Goal: Task Accomplishment & Management: Manage account settings

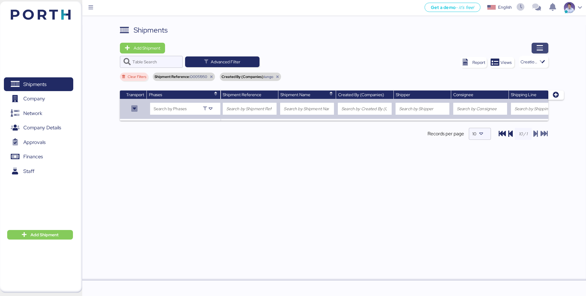
click at [545, 51] on span "button" at bounding box center [539, 48] width 17 height 11
click at [545, 44] on span "button" at bounding box center [539, 48] width 17 height 11
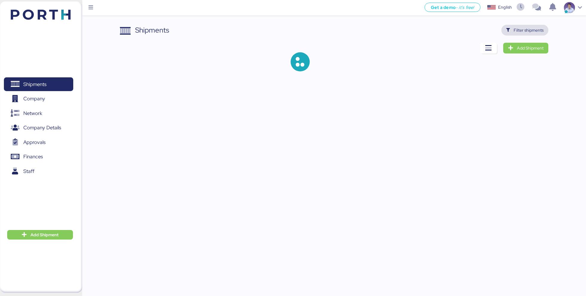
click at [515, 29] on span "Filter shipments" at bounding box center [528, 30] width 30 height 7
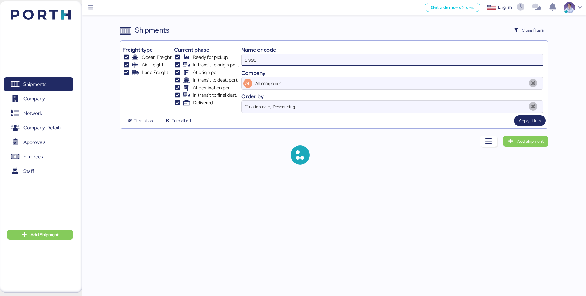
click at [395, 58] on input "51995" at bounding box center [391, 60] width 301 height 12
paste input "O0051922"
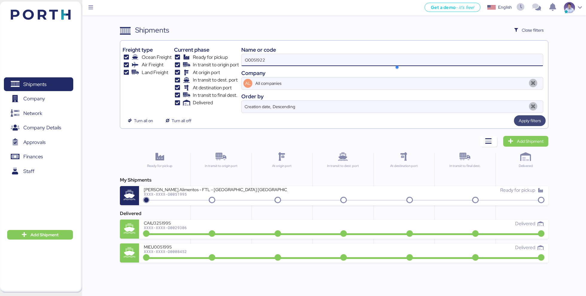
type input "O0051922"
click at [519, 123] on span "Apply filters" at bounding box center [530, 120] width 22 height 7
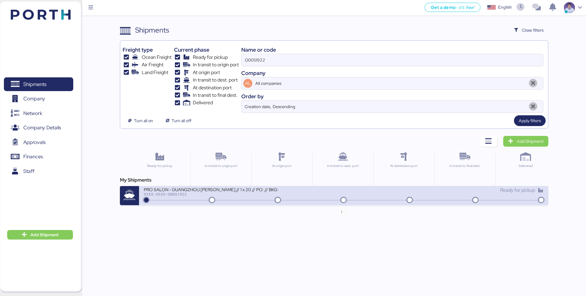
click at [334, 198] on icon at bounding box center [343, 200] width 29 height 7
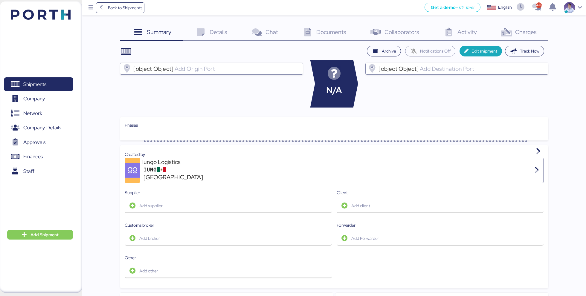
click at [522, 34] on span "Charges" at bounding box center [526, 32] width 22 height 8
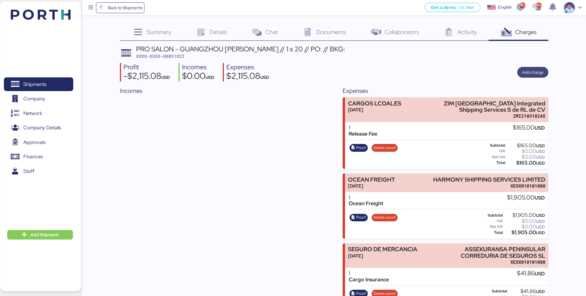
click at [531, 75] on span "Add charge" at bounding box center [533, 72] width 22 height 7
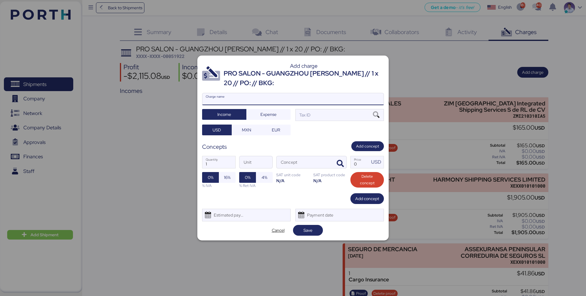
click at [331, 97] on input "Charge name" at bounding box center [292, 99] width 181 height 12
type input "Factura"
click at [311, 121] on div "Factura Charge name Income Expense Tax ID USD MXN EUR" at bounding box center [293, 114] width 182 height 42
click at [325, 115] on div "Tax ID" at bounding box center [339, 115] width 88 height 12
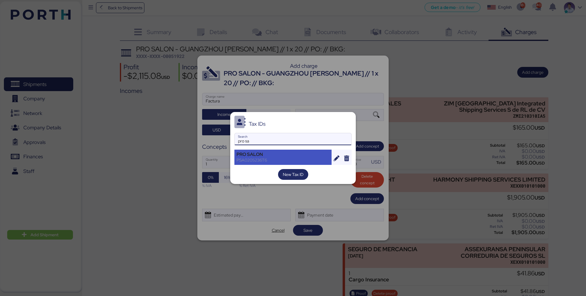
type input "pro sa"
click at [269, 158] on div "PSA0205236T6" at bounding box center [282, 160] width 93 height 5
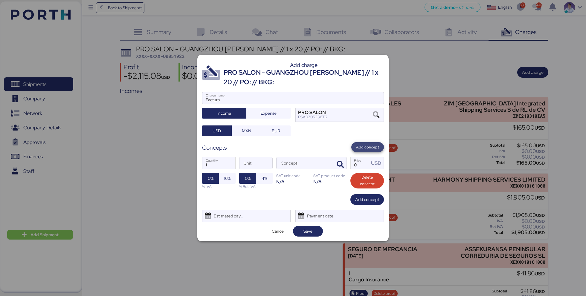
click at [370, 149] on span "Add concept" at bounding box center [367, 147] width 23 height 7
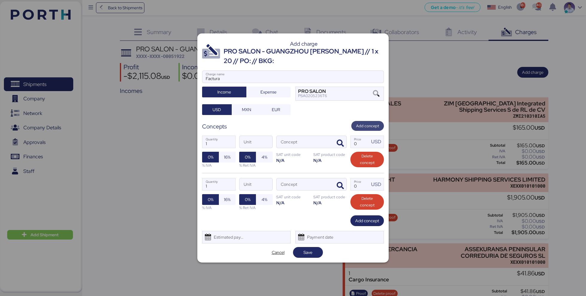
click at [366, 122] on span "Add concept" at bounding box center [367, 126] width 33 height 10
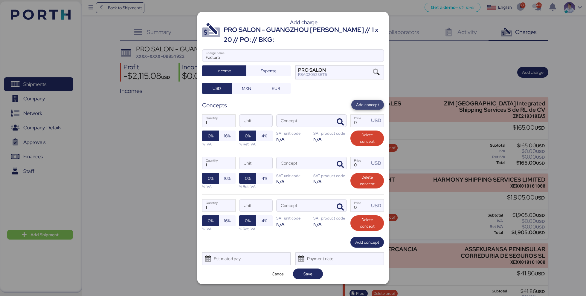
click at [366, 107] on span "Add concept" at bounding box center [367, 105] width 23 height 7
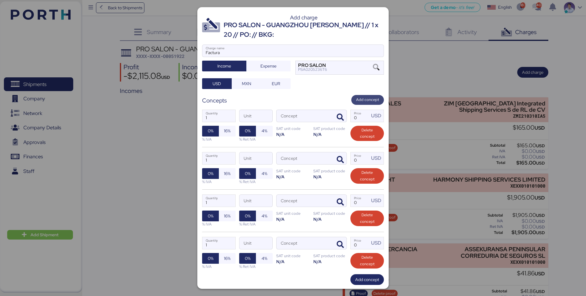
click at [365, 96] on span "Add concept" at bounding box center [367, 99] width 23 height 7
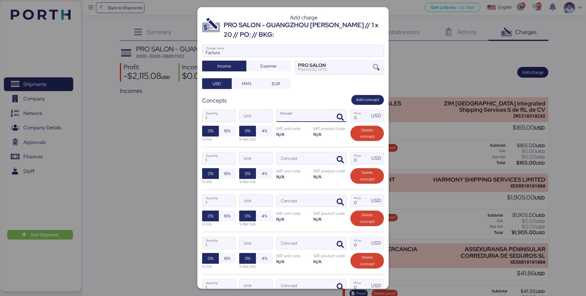
click at [291, 117] on input "Concept" at bounding box center [304, 116] width 56 height 12
click at [337, 114] on icon "button" at bounding box center [340, 117] width 7 height 7
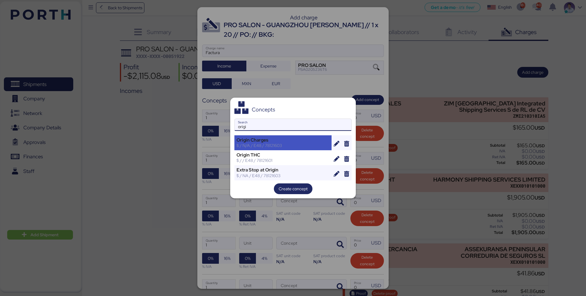
type input "origi"
click at [307, 147] on div "$ / N/A / E48 / 78121603" at bounding box center [282, 145] width 93 height 5
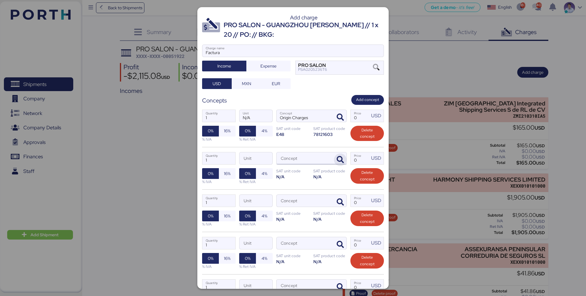
click at [340, 157] on icon "button" at bounding box center [340, 159] width 7 height 7
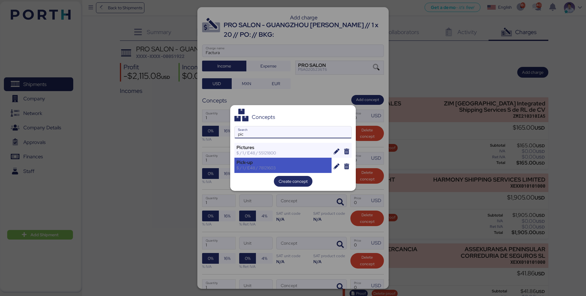
type input "pic"
click at [262, 168] on div "$ / 1 / E48 / 78121603" at bounding box center [282, 167] width 93 height 5
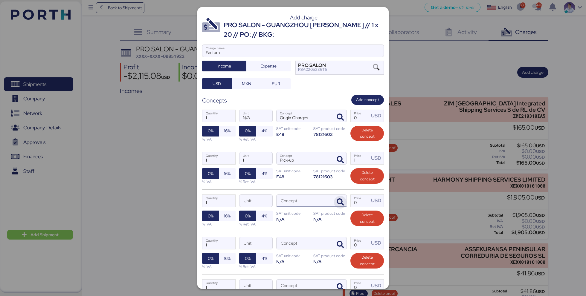
click at [340, 201] on icon "button" at bounding box center [340, 202] width 7 height 7
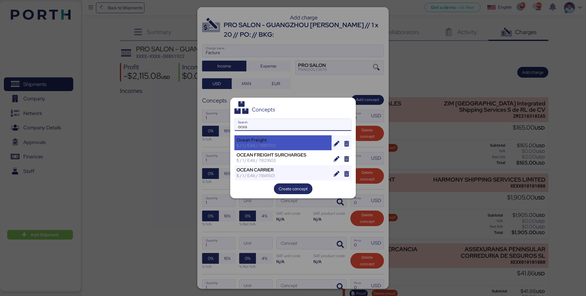
type input "ocea"
click at [306, 142] on div "Ocean Freight" at bounding box center [282, 139] width 93 height 5
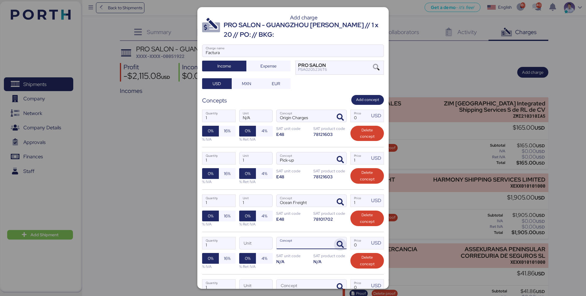
click at [342, 241] on icon "button" at bounding box center [340, 244] width 7 height 7
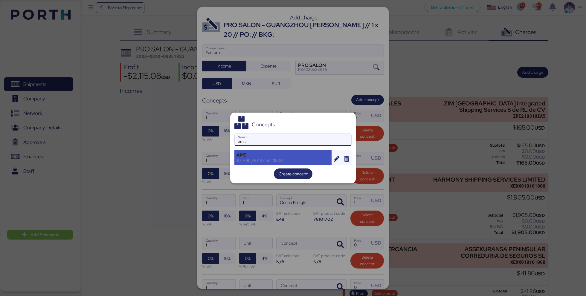
type input "ams"
click at [288, 158] on div "$ / HBL / E48 / 55121800" at bounding box center [282, 160] width 93 height 5
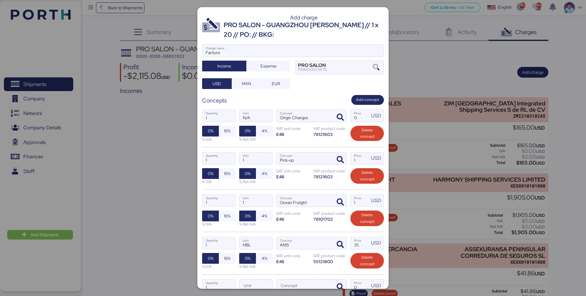
click at [326, 259] on div "55121800" at bounding box center [329, 262] width 33 height 6
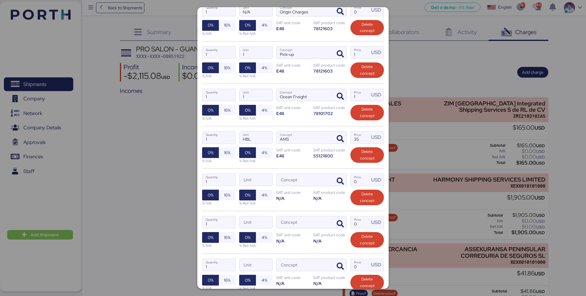
scroll to position [111, 0]
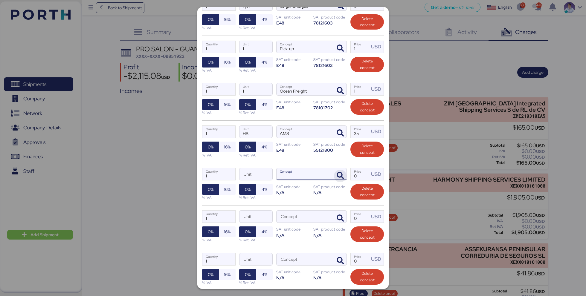
click at [344, 174] on span "button" at bounding box center [340, 176] width 13 height 13
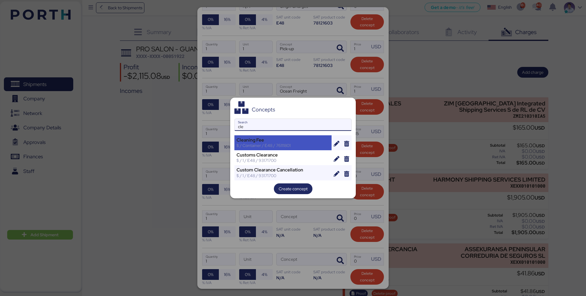
type input "cle"
click at [303, 140] on div "Cleaning Fee" at bounding box center [282, 139] width 93 height 5
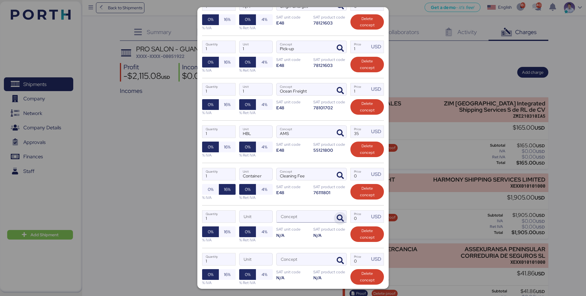
click at [340, 218] on icon "button" at bounding box center [340, 218] width 7 height 7
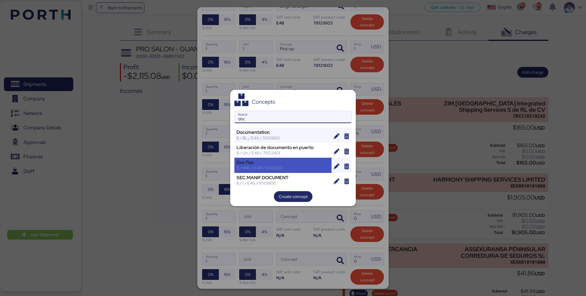
type input "doc"
click at [280, 163] on div "Doc Fee" at bounding box center [282, 162] width 93 height 5
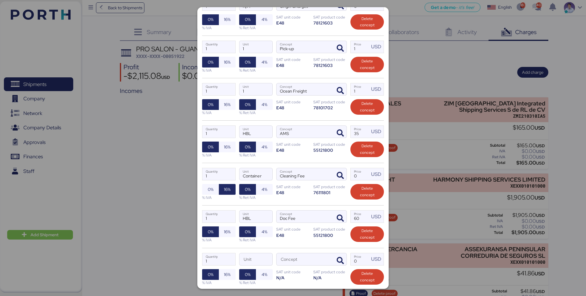
click at [320, 240] on div "1 Quantity HBL Unit Doc Fee Concept 60 Price USD 0% 16% % IVA 0% 4% % Ret IVA S…" at bounding box center [293, 226] width 182 height 42
click at [339, 259] on icon "button" at bounding box center [340, 260] width 7 height 7
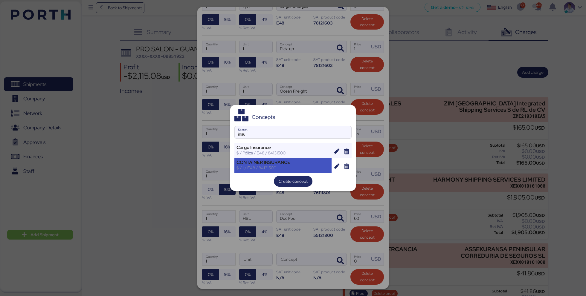
type input "insu"
click at [281, 164] on div "CONTAINER INSURANCE" at bounding box center [282, 162] width 93 height 5
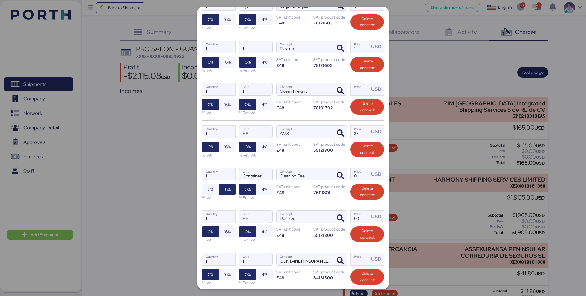
click at [303, 239] on div "1 Quantity HBL Unit Doc Fee Concept 60 Price USD 0% 16% % IVA 0% 4% % Ret IVA S…" at bounding box center [293, 226] width 182 height 42
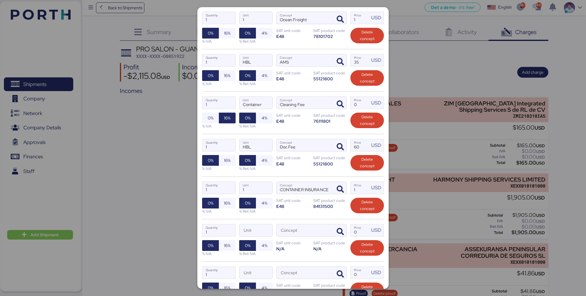
scroll to position [183, 0]
click at [342, 228] on icon "button" at bounding box center [340, 231] width 7 height 7
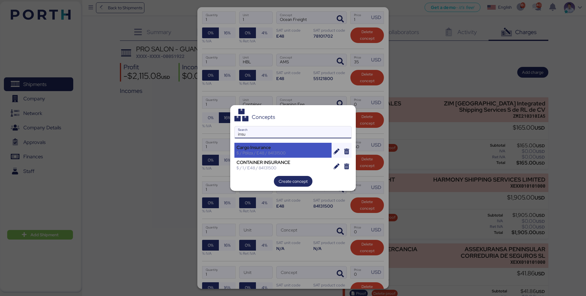
type input "insu"
click at [275, 152] on div "$ / Póliza / E48 / 84131500" at bounding box center [282, 152] width 93 height 5
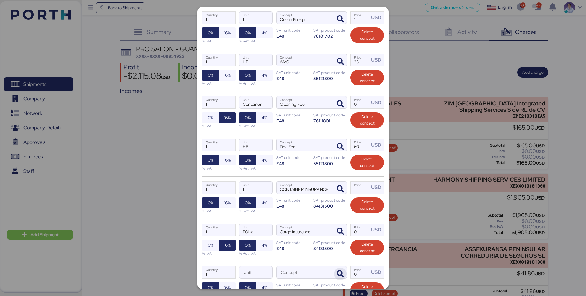
scroll to position [199, 0]
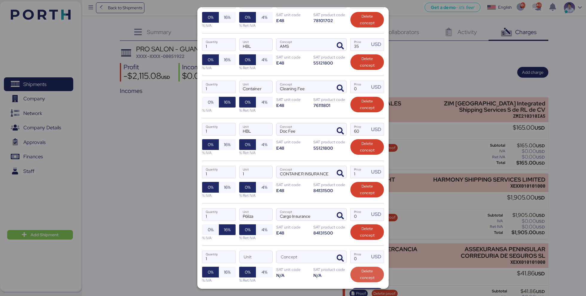
click at [365, 271] on span "Delete concept" at bounding box center [367, 274] width 24 height 13
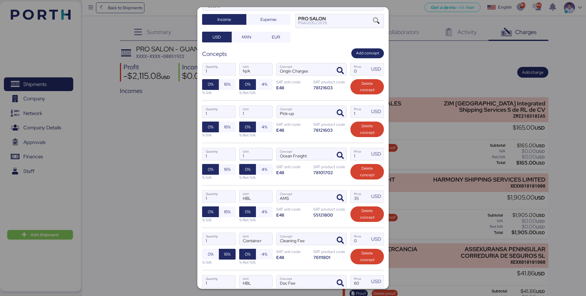
scroll to position [54, 0]
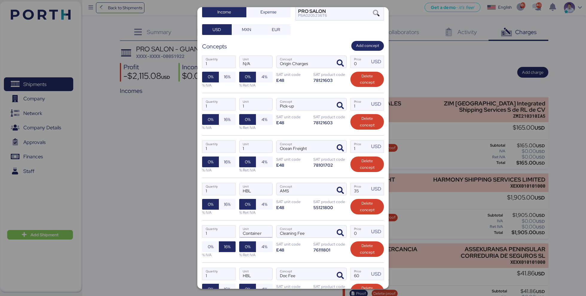
click at [250, 233] on input "Container" at bounding box center [255, 232] width 33 height 12
click at [248, 147] on input "1" at bounding box center [255, 147] width 33 height 12
paste input "Container"
type input "Container"
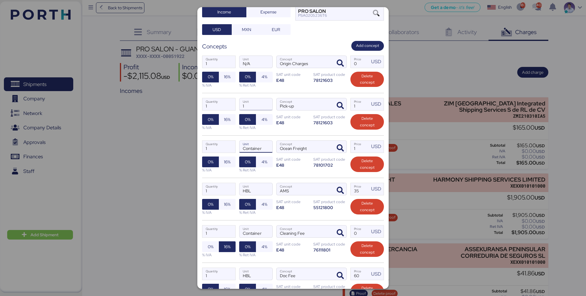
click at [253, 104] on input "1" at bounding box center [255, 104] width 33 height 12
paste input "Container"
type input "Container"
drag, startPoint x: 254, startPoint y: 62, endPoint x: 238, endPoint y: 62, distance: 15.8
click at [240, 62] on input "N/A" at bounding box center [255, 62] width 33 height 12
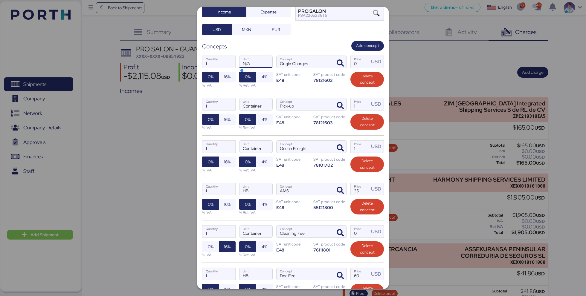
paste input "Container"
type input "Container"
click at [272, 46] on div "Concepts Add concept" at bounding box center [293, 46] width 182 height 10
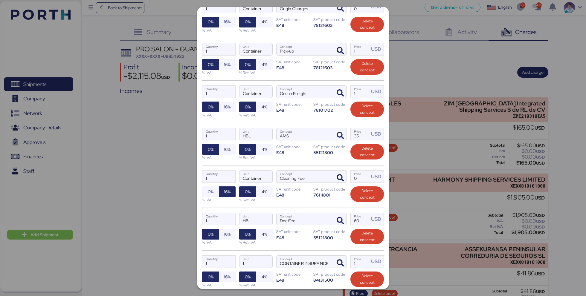
scroll to position [109, 0]
click at [254, 261] on input "1" at bounding box center [255, 262] width 33 height 12
paste input "Container"
type input "Container"
click at [294, 245] on div "1 Quantity HBL Unit Doc Fee Concept 60 Price USD 0% 16% % IVA 0% 4% % Ret IVA S…" at bounding box center [293, 228] width 182 height 42
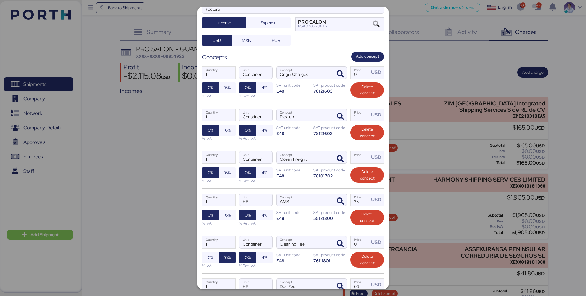
scroll to position [40, 0]
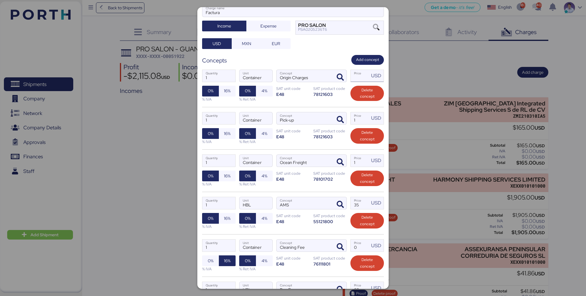
click at [362, 74] on input "Price USD" at bounding box center [360, 76] width 19 height 12
type input "195"
click at [363, 117] on input "1" at bounding box center [360, 118] width 19 height 12
type input "400"
click at [359, 162] on input "1" at bounding box center [360, 161] width 19 height 12
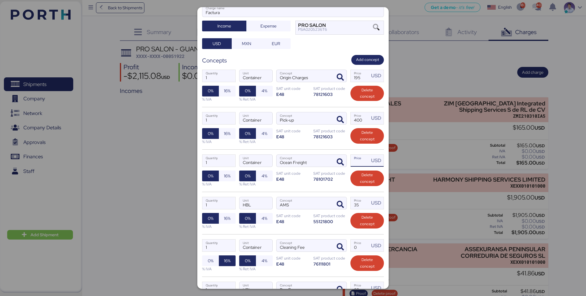
type input "0"
type input "1950"
click at [360, 205] on input "35" at bounding box center [360, 203] width 19 height 12
type input "3"
type input "15"
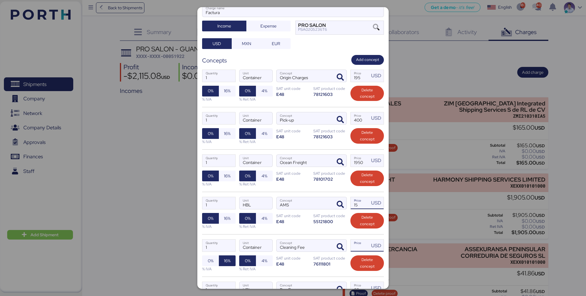
click at [360, 245] on input "Price USD" at bounding box center [360, 246] width 19 height 12
type input "0"
type input "1"
type input "40"
click at [332, 225] on div "1 Quantity HBL Unit AMS Concept 15 Price USD 0% 16% % IVA 0% 4% % Ret IVA SAT u…" at bounding box center [293, 213] width 182 height 42
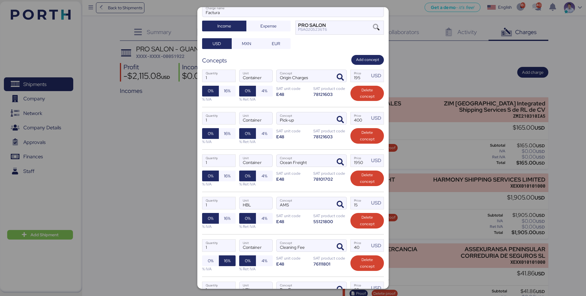
scroll to position [71, 0]
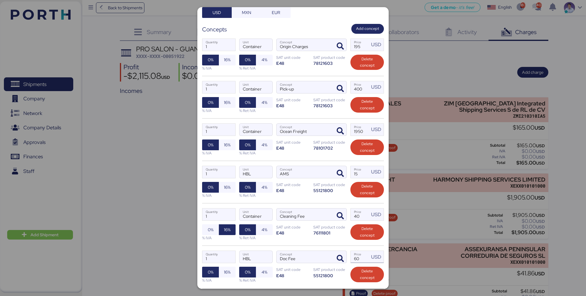
click at [362, 256] on input "60" at bounding box center [360, 257] width 19 height 12
type input "6"
type input "130"
click at [342, 239] on div "1 Quantity Container Unit Cleaning Fee Concept 40 Price USD 0% 16% % IVA 0% 4% …" at bounding box center [293, 224] width 182 height 42
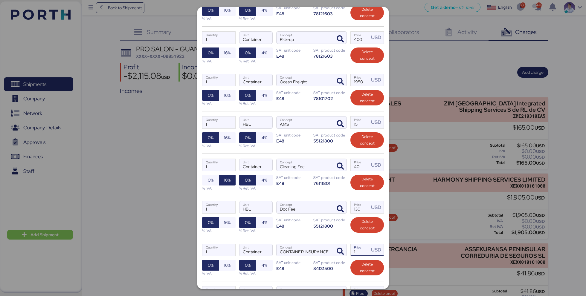
click at [362, 251] on input "1" at bounding box center [360, 250] width 19 height 12
type input "10"
click at [344, 239] on div "1 Quantity Container Unit CONTAINER INSURANCE Concept 10 Price USD 0% 16% % IVA…" at bounding box center [293, 260] width 182 height 42
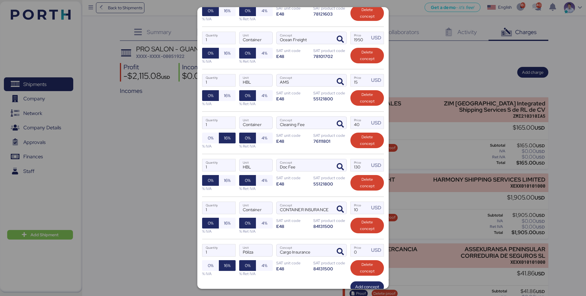
scroll to position [166, 0]
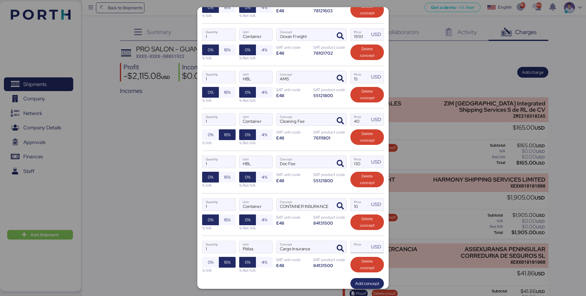
click at [361, 248] on input "Price USD" at bounding box center [360, 247] width 19 height 12
type input "1"
click at [321, 266] on div "1 Quantity Póliza Unit Cargo Insurance Concept 1 Price USD 0% 16% % IVA 0% 4% %…" at bounding box center [293, 257] width 182 height 42
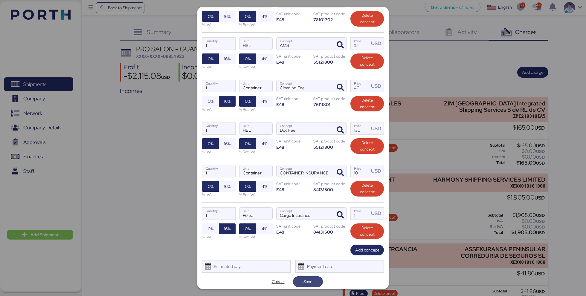
click at [316, 278] on span "Save" at bounding box center [308, 282] width 20 height 8
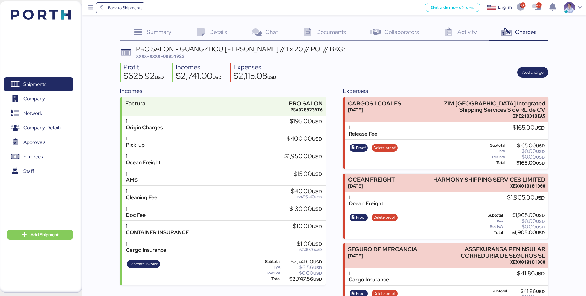
click at [340, 74] on div "Profit $625.92 USD Incomes $2,741.00 USD Expenses $2,115.08 USD Add charge" at bounding box center [334, 72] width 428 height 19
click at [324, 30] on span "Documents" at bounding box center [331, 32] width 30 height 8
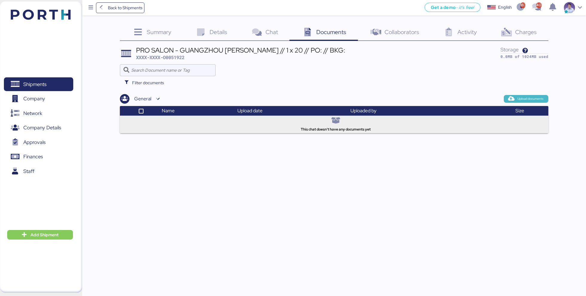
click at [533, 96] on span "Upload documents" at bounding box center [530, 98] width 26 height 5
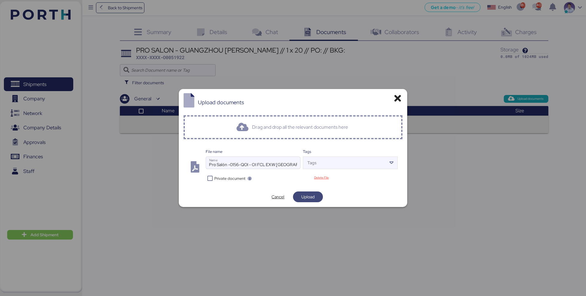
click at [307, 197] on span "Upload" at bounding box center [307, 196] width 13 height 7
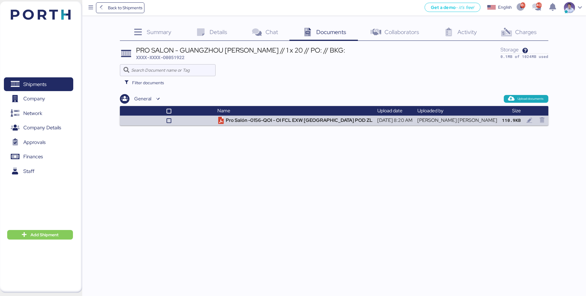
click at [517, 25] on div "Charges 0" at bounding box center [518, 33] width 60 height 16
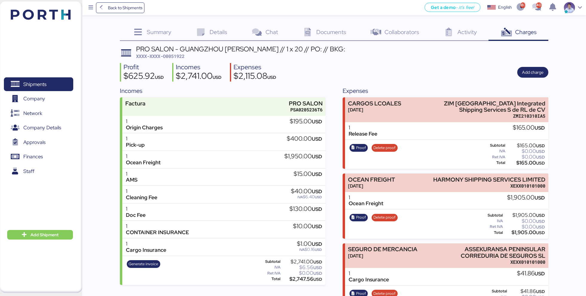
click at [347, 72] on div "Profit $625.92 USD Incomes $2,741.00 USD Expenses $2,115.08 USD Add charge" at bounding box center [334, 72] width 428 height 19
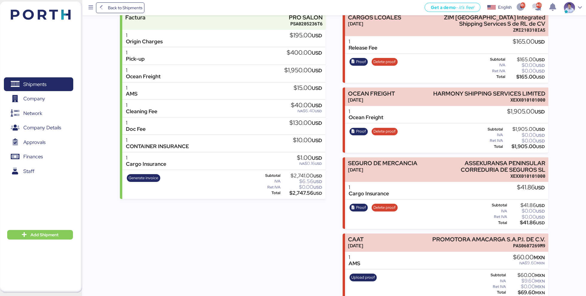
scroll to position [94, 0]
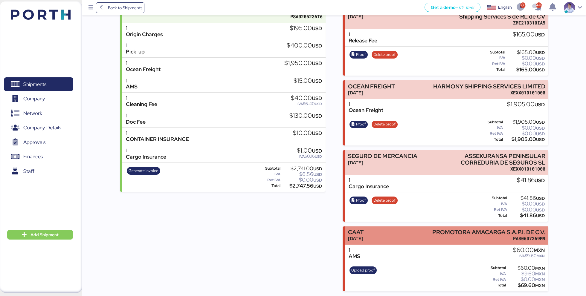
click at [360, 233] on div "CAAT" at bounding box center [356, 232] width 16 height 6
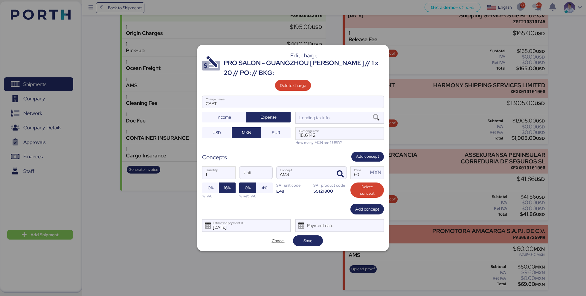
scroll to position [0, 0]
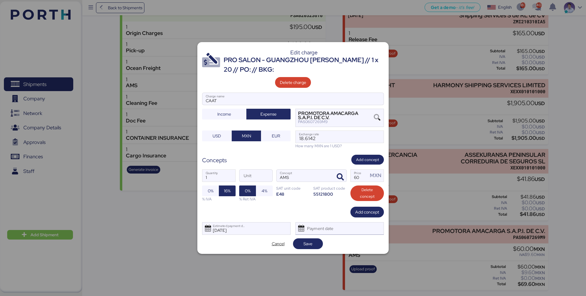
click at [332, 233] on div "Payment date" at bounding box center [321, 229] width 36 height 12
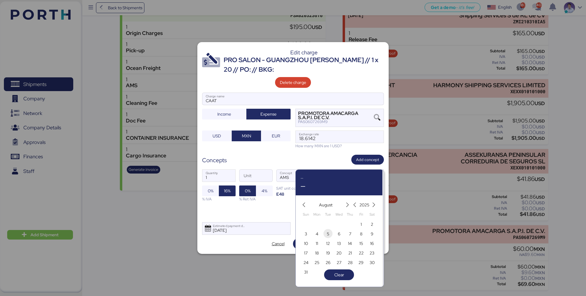
click at [329, 233] on span "5" at bounding box center [328, 233] width 2 height 7
type input "[DATE]"
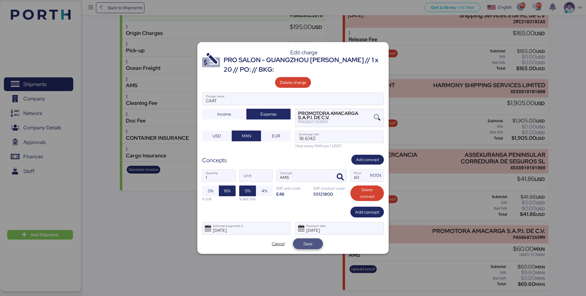
click at [311, 247] on span "Save" at bounding box center [307, 243] width 9 height 7
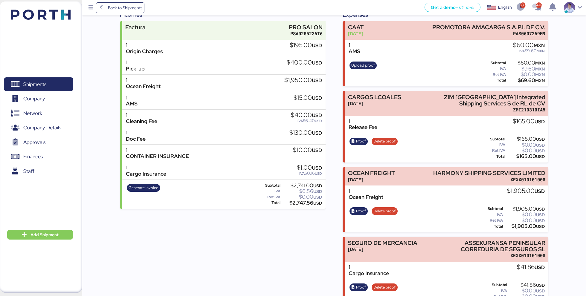
scroll to position [74, 0]
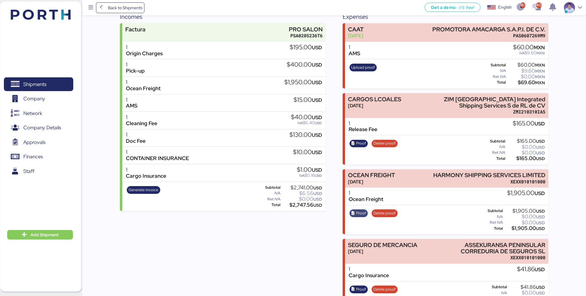
click at [360, 212] on span "Proof" at bounding box center [361, 213] width 10 height 7
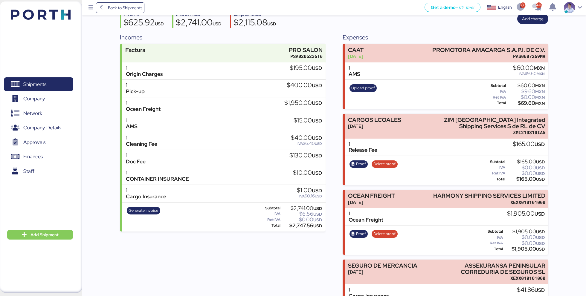
scroll to position [50, 0]
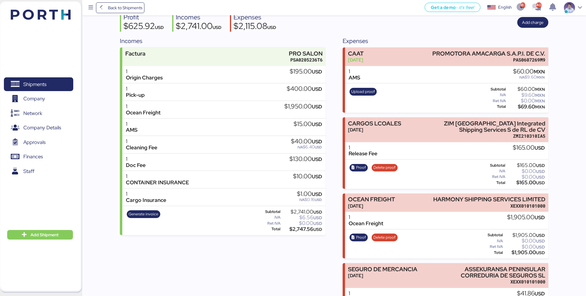
click at [240, 263] on div "Incomes Factura PRO SALON PSA0205236T6 1 Origin Charges $195.00 USD 1 Pick-up $…" at bounding box center [222, 185] width 205 height 298
